Goal: Task Accomplishment & Management: Use online tool/utility

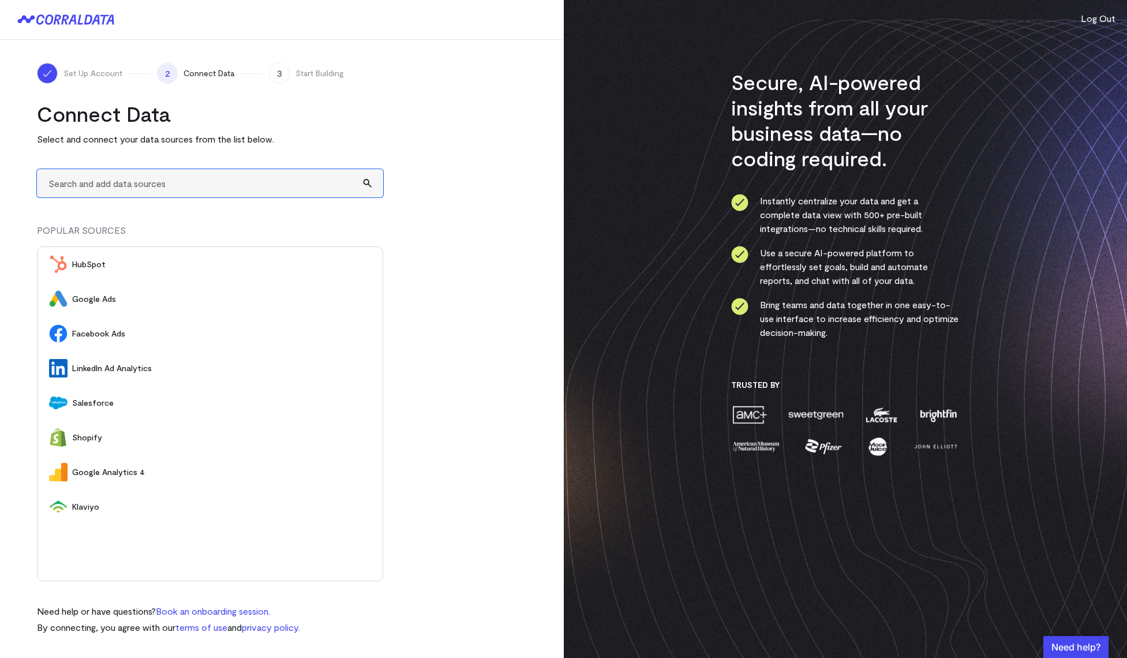
click at [158, 186] on input "text" at bounding box center [210, 183] width 346 height 28
type input "A"
click at [437, 349] on turbo-frame "Connect Data Select and connect your data sources from the list below. A 360Lea…" at bounding box center [282, 367] width 490 height 533
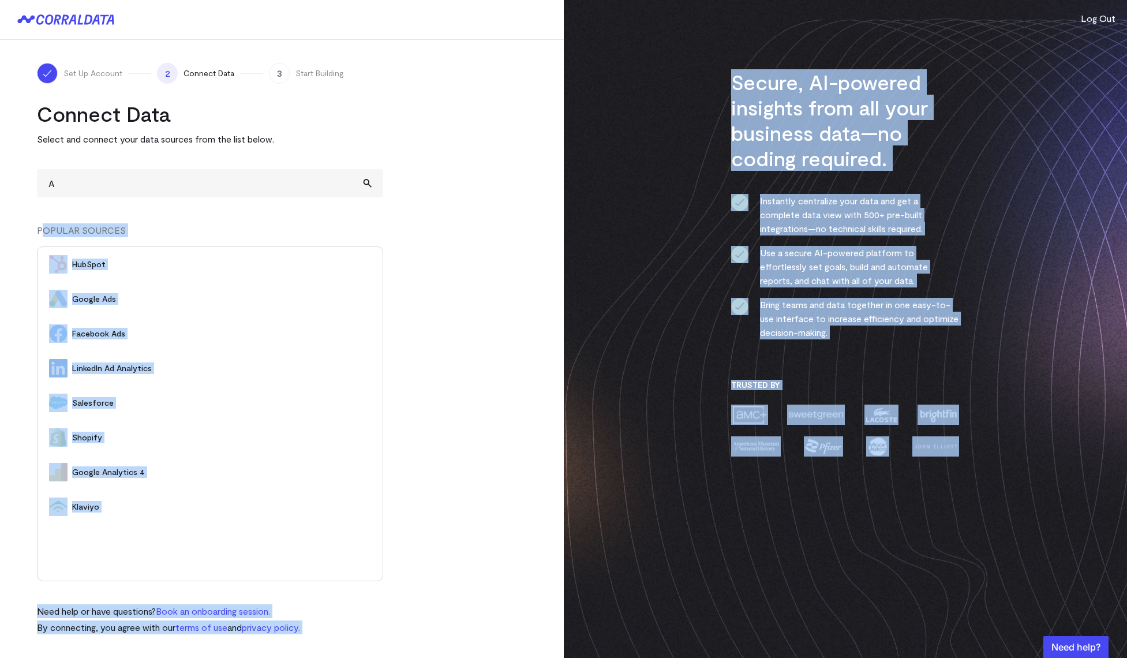
drag, startPoint x: 63, startPoint y: 208, endPoint x: 1022, endPoint y: 456, distance: 990.1
click at [1022, 456] on main "Set Up Account 2 Connect Data 3 Start Building Connect Data Select and connect …" at bounding box center [563, 329] width 1127 height 658
click at [1011, 510] on div "Secure, AI-powered insights from all your business data—no coding required. Ins…" at bounding box center [846, 329] width 564 height 658
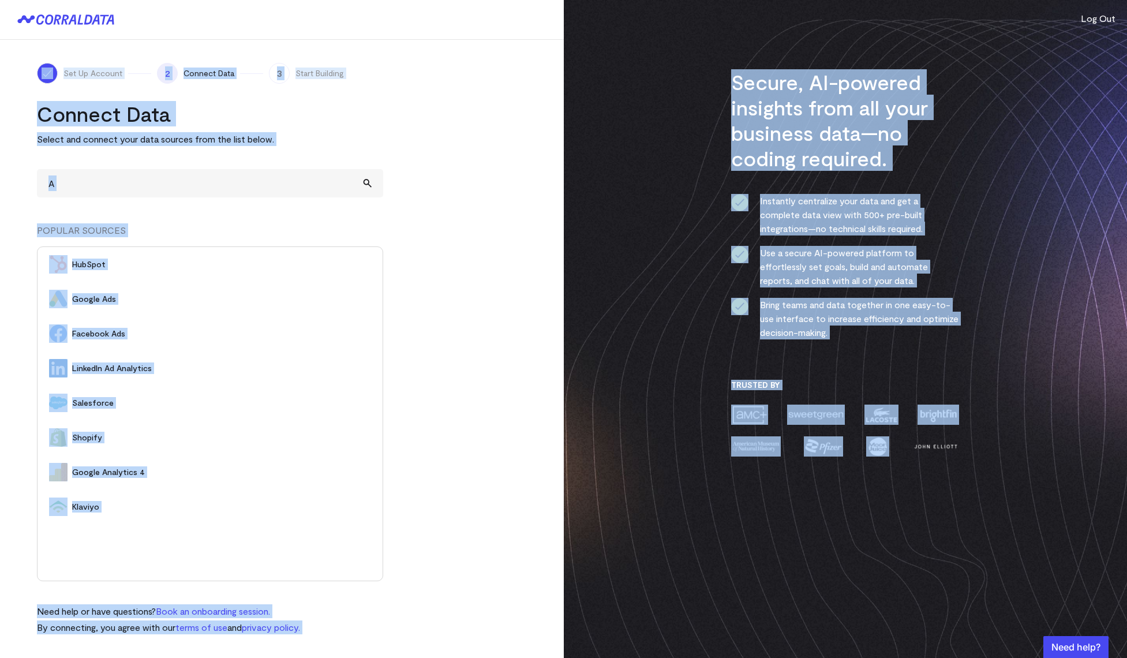
drag, startPoint x: 1037, startPoint y: 530, endPoint x: 24, endPoint y: 0, distance: 1143.1
click at [24, 0] on main "Set Up Account 2 Connect Data 3 Start Building Connect Data Select and connect …" at bounding box center [563, 329] width 1127 height 658
click at [201, 215] on div "Connect Data Select and connect your data sources from the list below. A 360Lea…" at bounding box center [210, 367] width 346 height 533
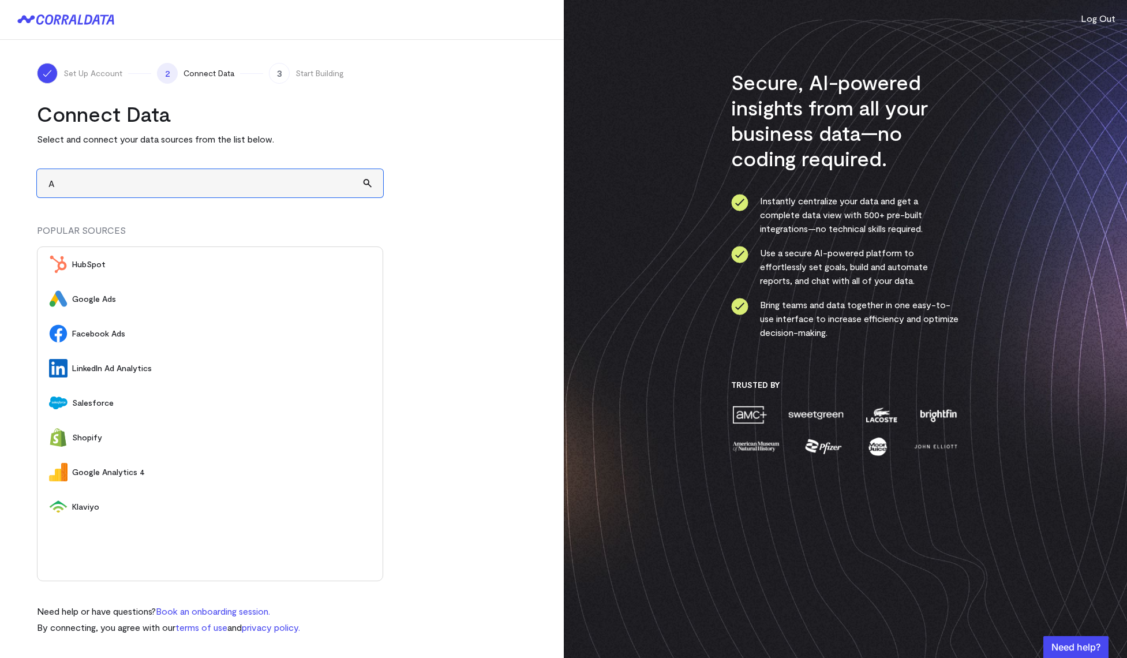
click at [175, 186] on input "A" at bounding box center [210, 183] width 346 height 28
click at [123, 265] on span "HubSpot" at bounding box center [221, 265] width 299 height 12
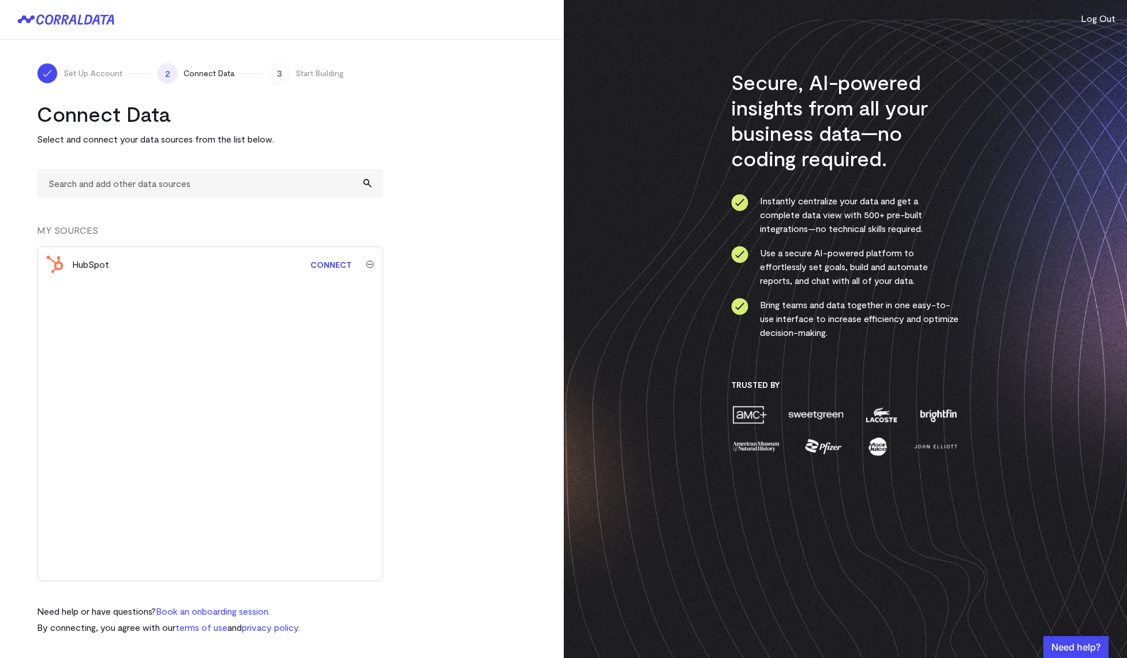
click at [329, 267] on link "Connect" at bounding box center [331, 264] width 53 height 21
